Goal: Task Accomplishment & Management: Use online tool/utility

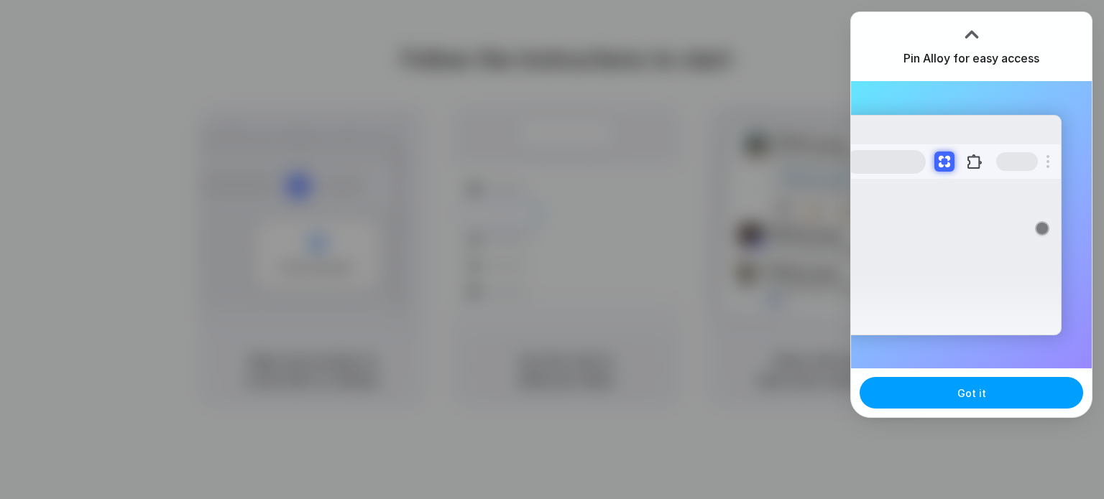
click at [1005, 397] on button "Got it" at bounding box center [972, 393] width 224 height 32
